Goal: Information Seeking & Learning: Learn about a topic

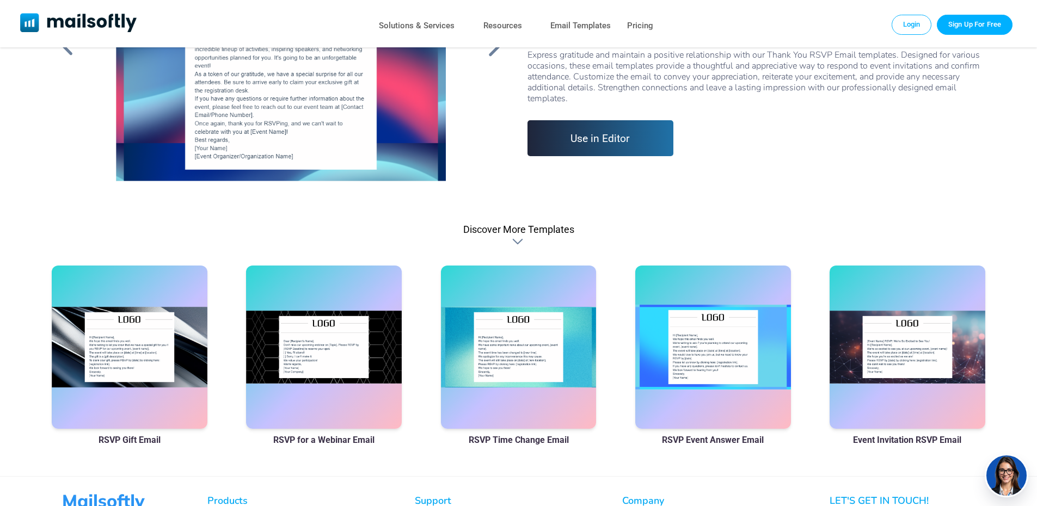
scroll to position [369, 0]
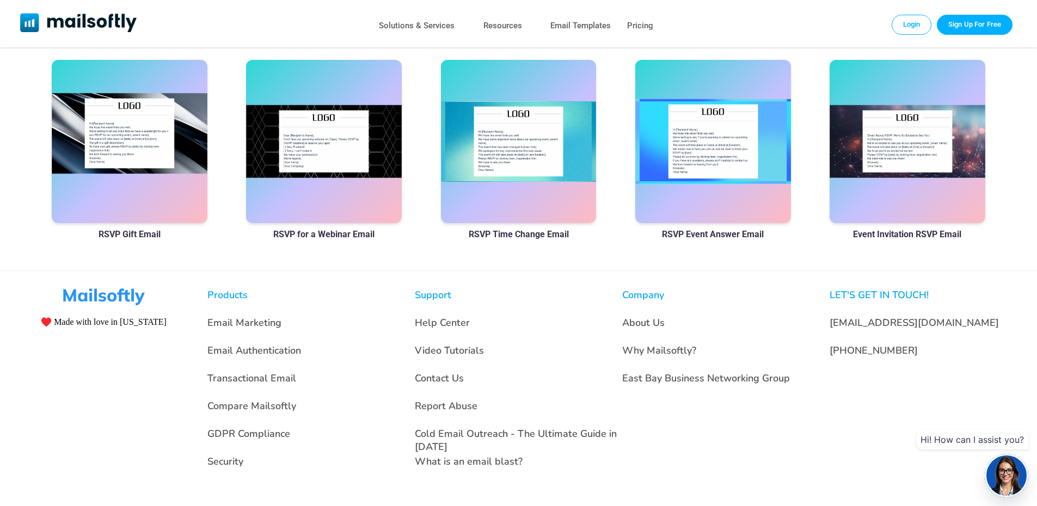
click at [113, 133] on div at bounding box center [130, 141] width 156 height 163
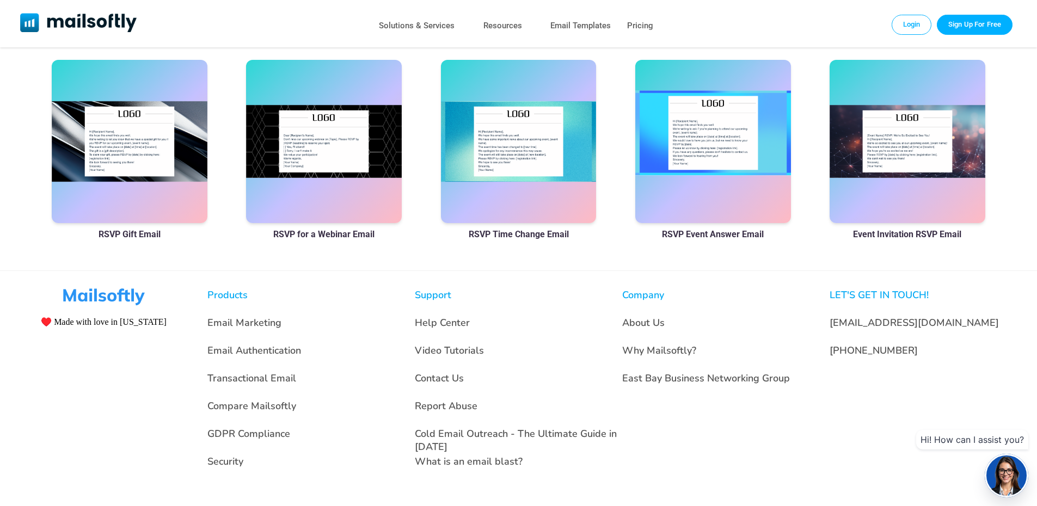
click at [706, 139] on div at bounding box center [713, 141] width 156 height 163
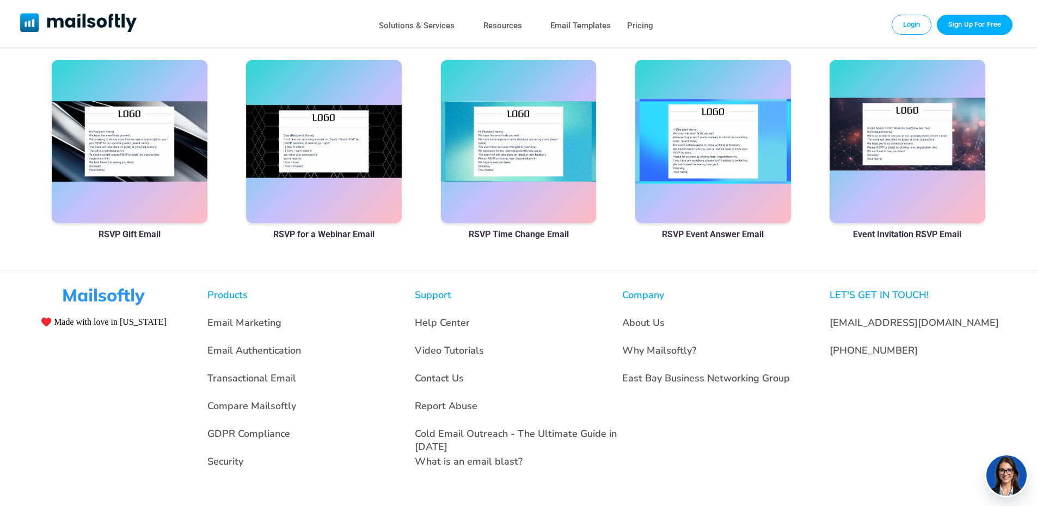
click at [868, 143] on div at bounding box center [907, 141] width 156 height 163
